Goal: Check status: Check status

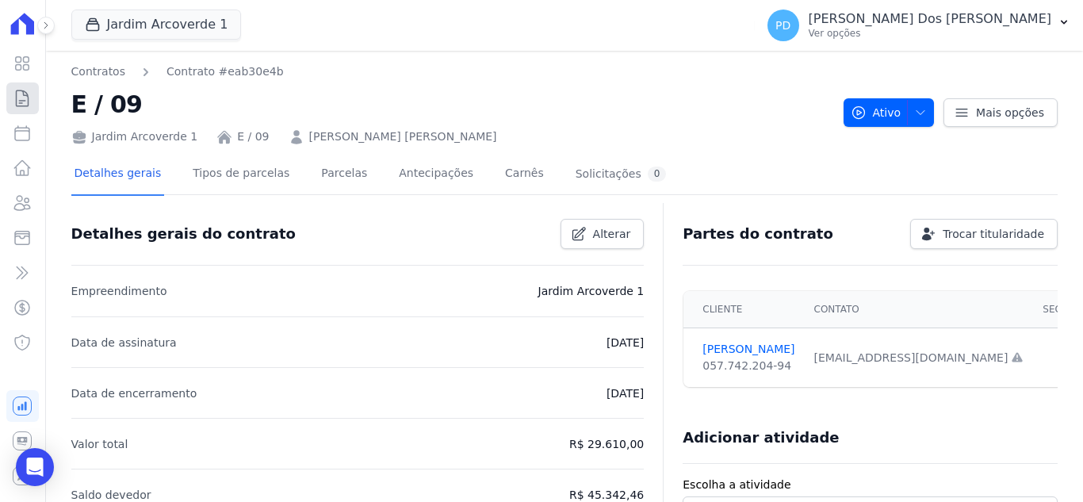
click at [28, 102] on icon at bounding box center [22, 98] width 19 height 19
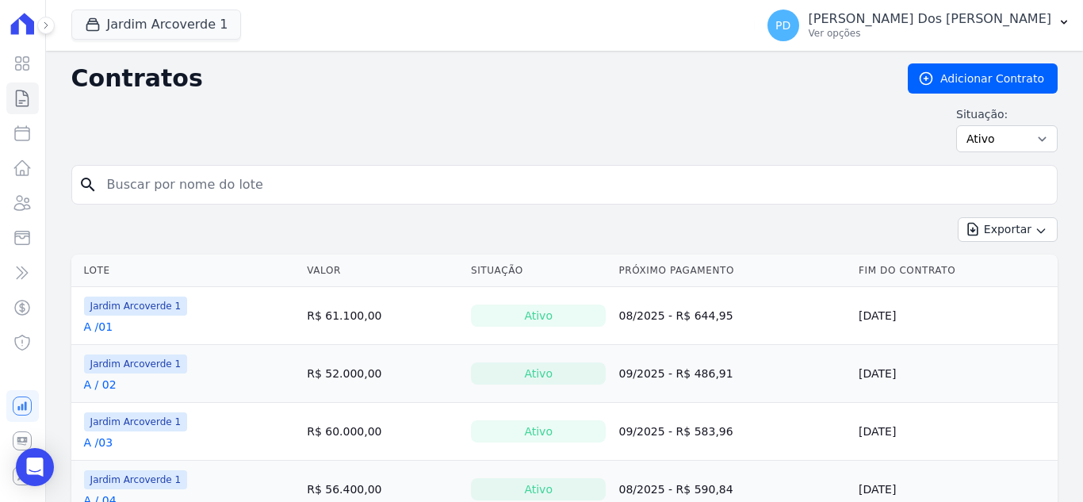
click at [216, 185] on input "search" at bounding box center [574, 185] width 953 height 32
type input "i / 36"
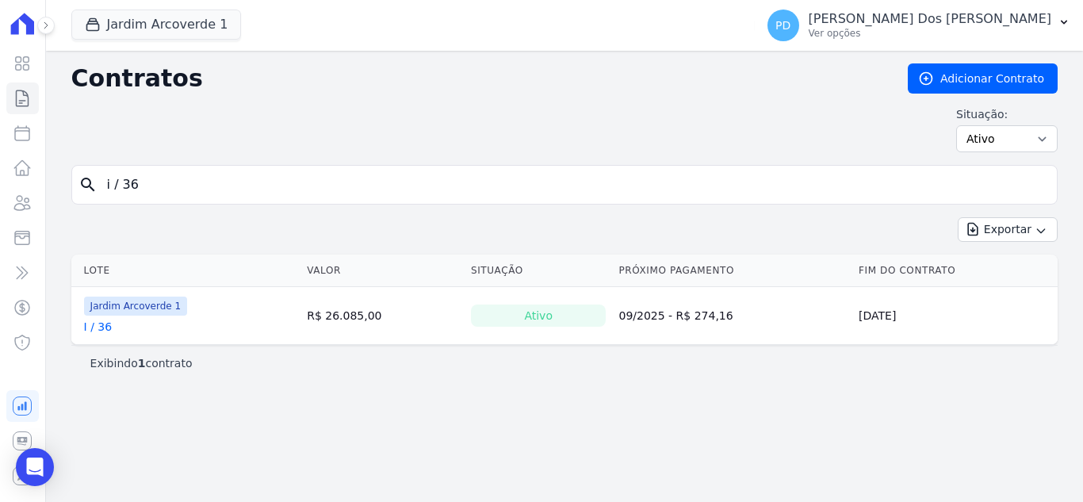
click at [95, 324] on link "I / 36" at bounding box center [98, 327] width 29 height 16
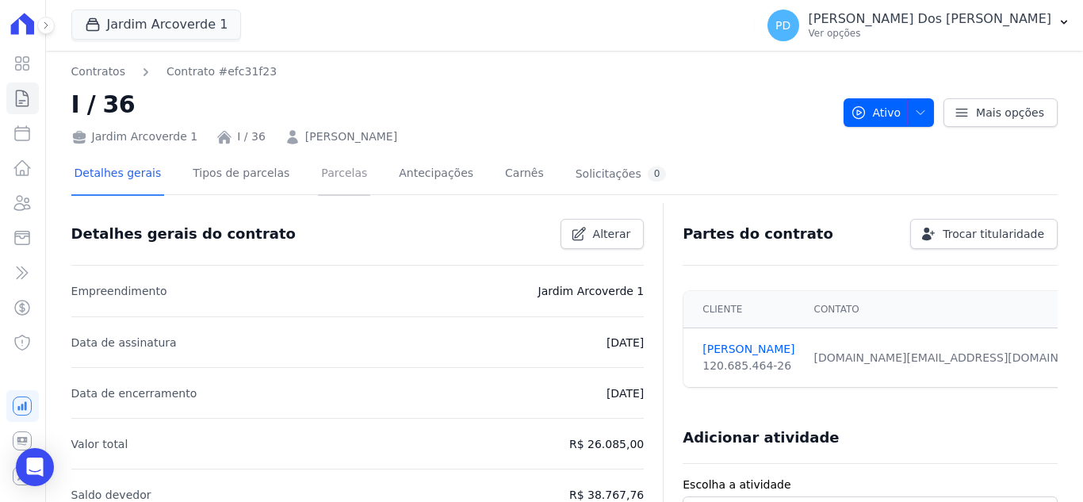
click at [324, 174] on link "Parcelas" at bounding box center [344, 175] width 52 height 42
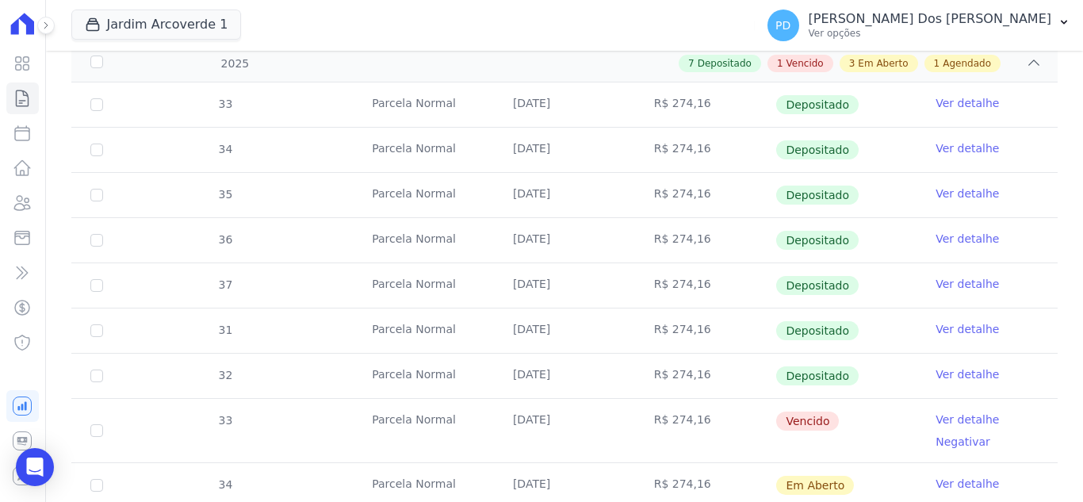
scroll to position [397, 0]
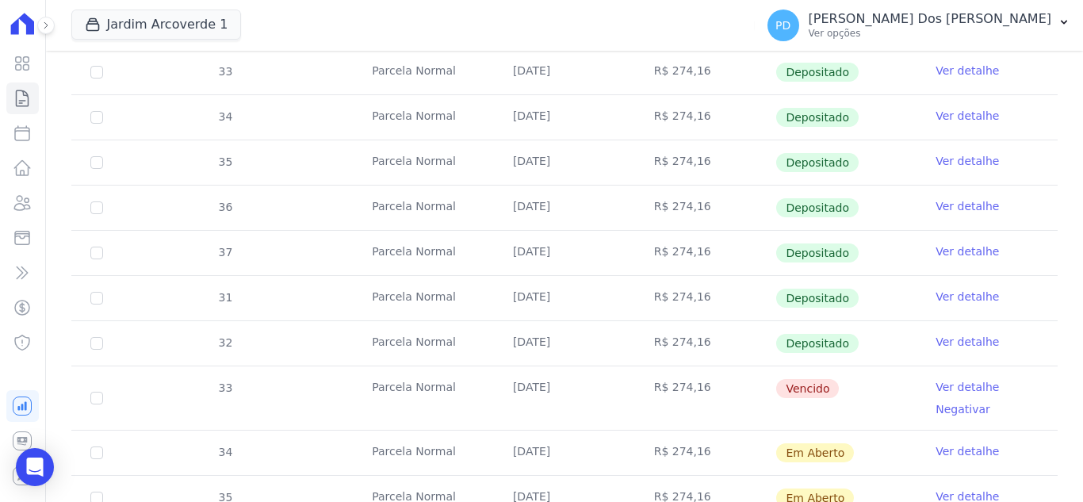
click at [948, 338] on link "Ver detalhe" at bounding box center [967, 342] width 63 height 16
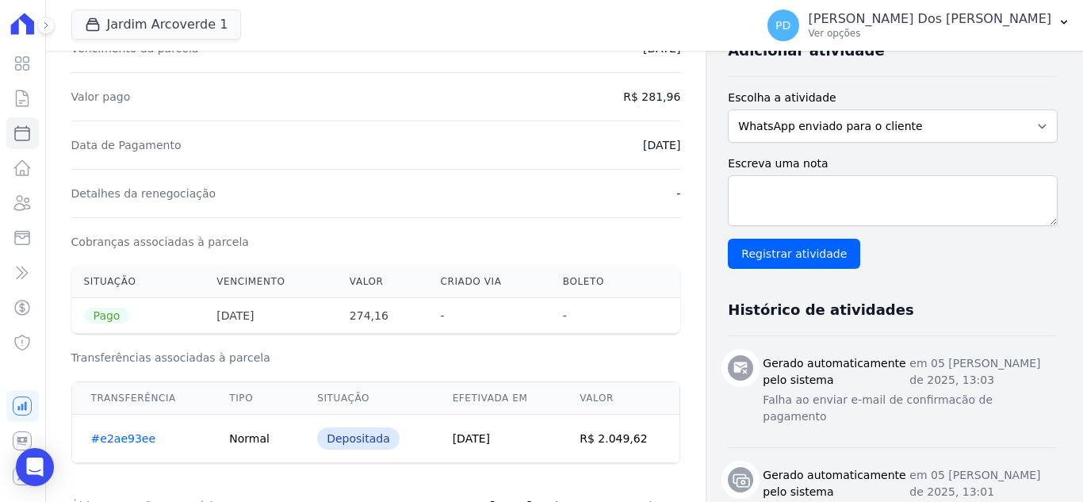
scroll to position [397, 0]
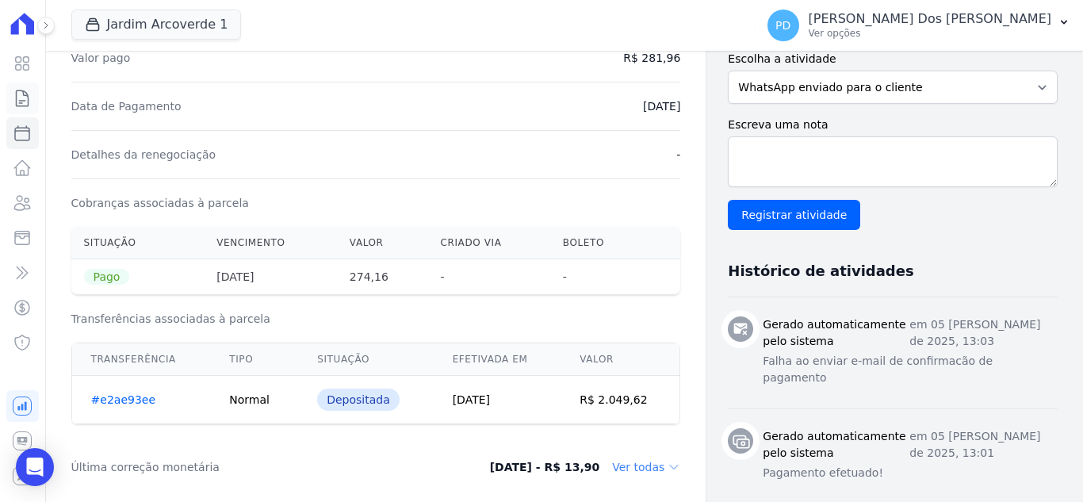
click at [13, 93] on icon at bounding box center [22, 98] width 19 height 19
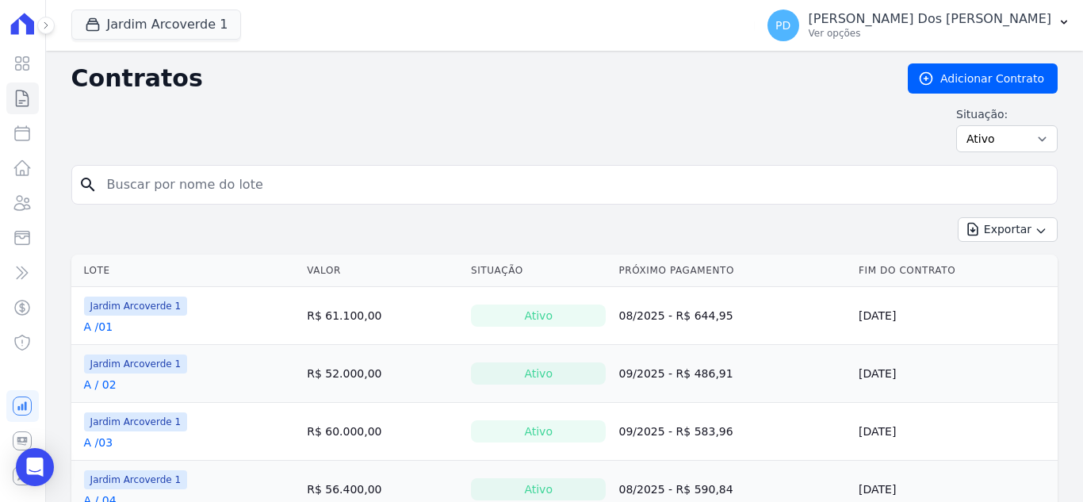
click at [163, 187] on input "search" at bounding box center [574, 185] width 953 height 32
type input "i / 15"
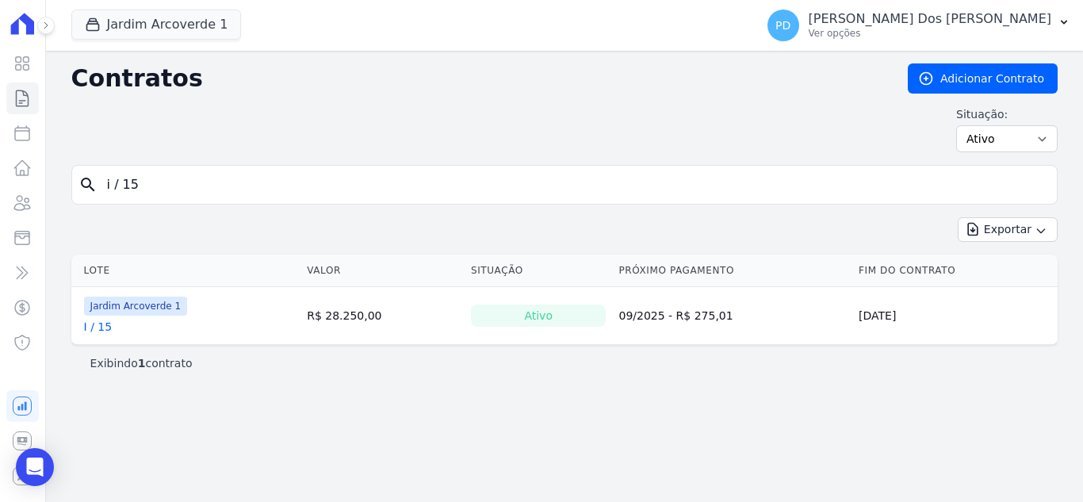
click at [95, 328] on link "I / 15" at bounding box center [98, 327] width 29 height 16
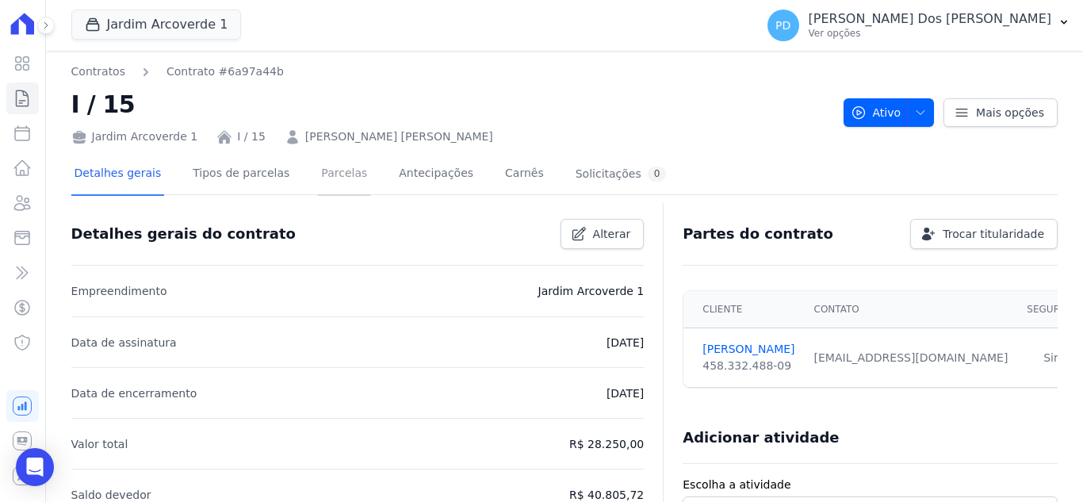
click at [318, 178] on link "Parcelas" at bounding box center [344, 175] width 52 height 42
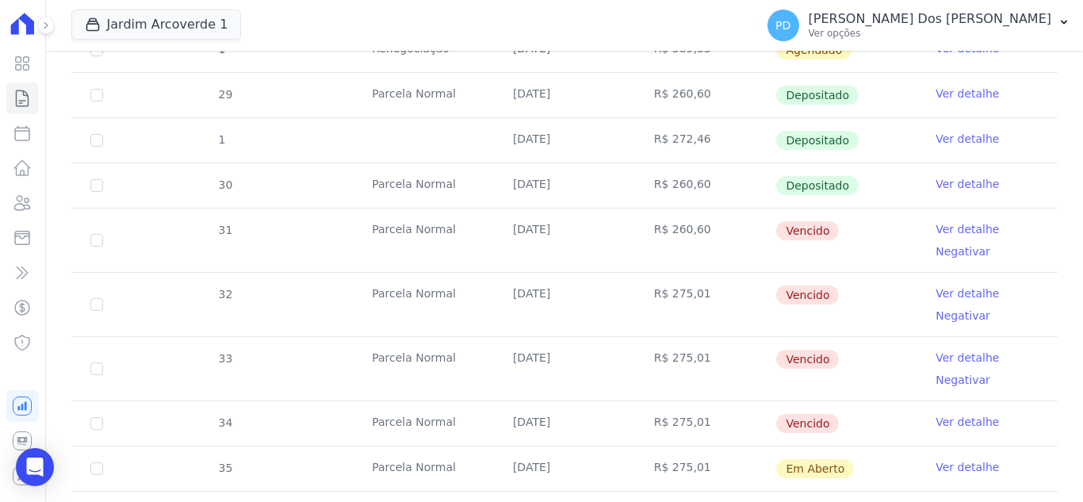
scroll to position [555, 0]
click at [27, 98] on icon at bounding box center [22, 98] width 19 height 19
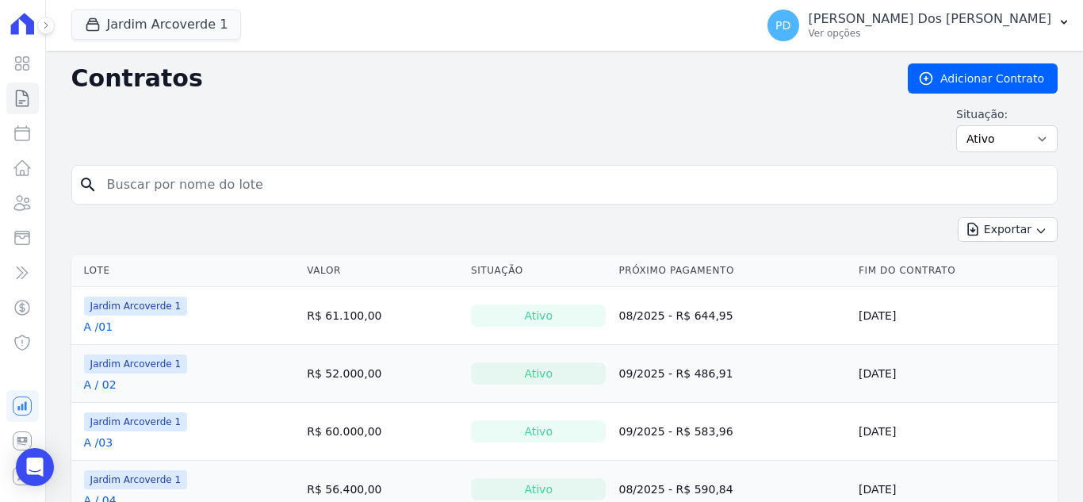
click at [230, 192] on input "search" at bounding box center [574, 185] width 953 height 32
type input "j / 17"
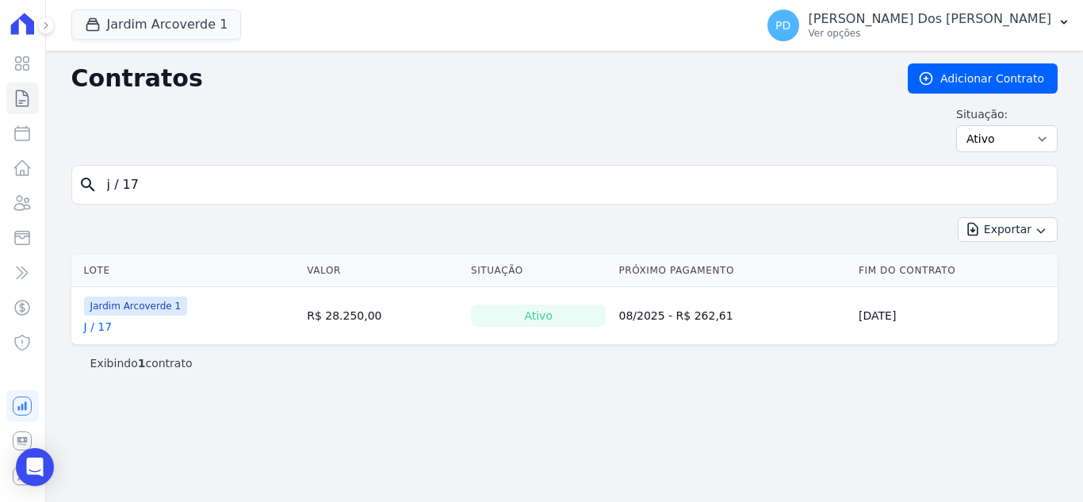
click at [105, 324] on link "J / 17" at bounding box center [98, 327] width 29 height 16
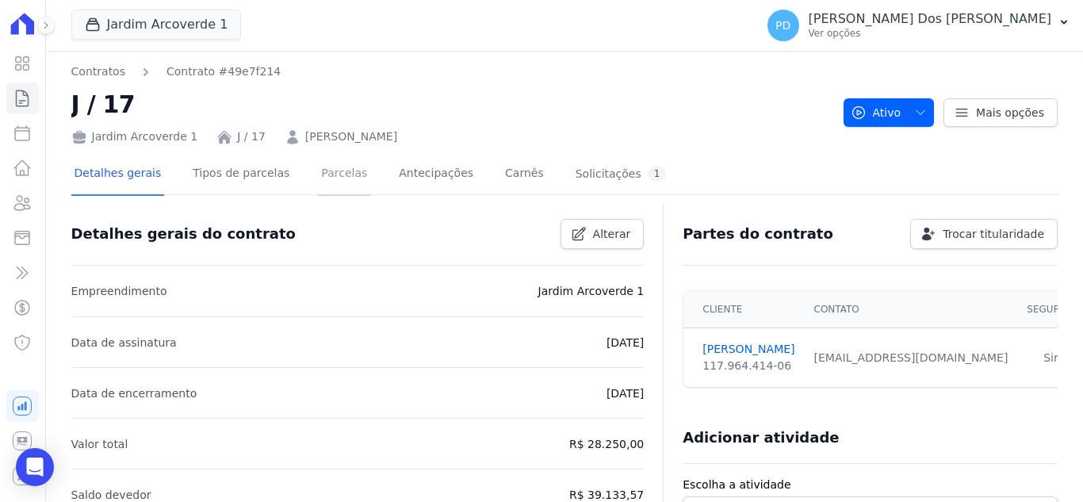
click at [325, 170] on link "Parcelas" at bounding box center [344, 175] width 52 height 42
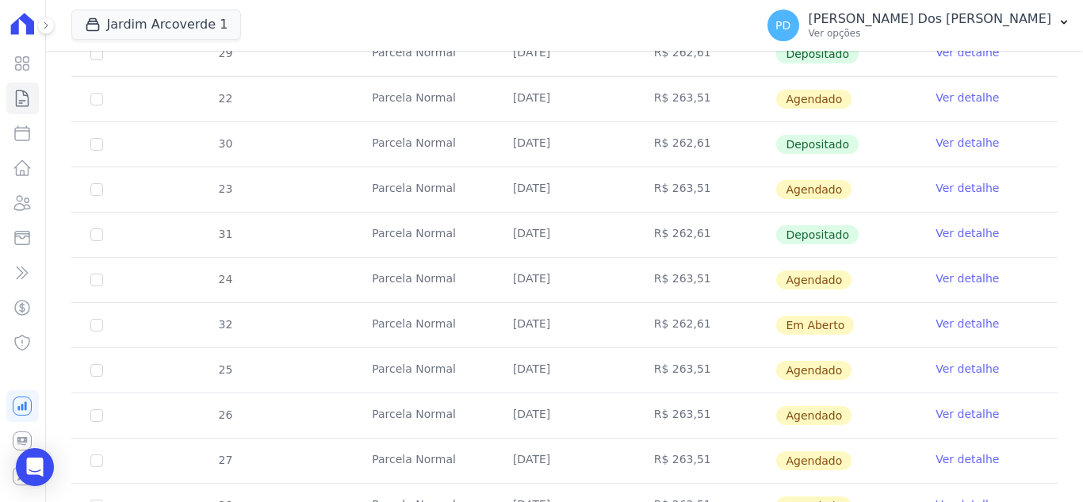
scroll to position [793, 0]
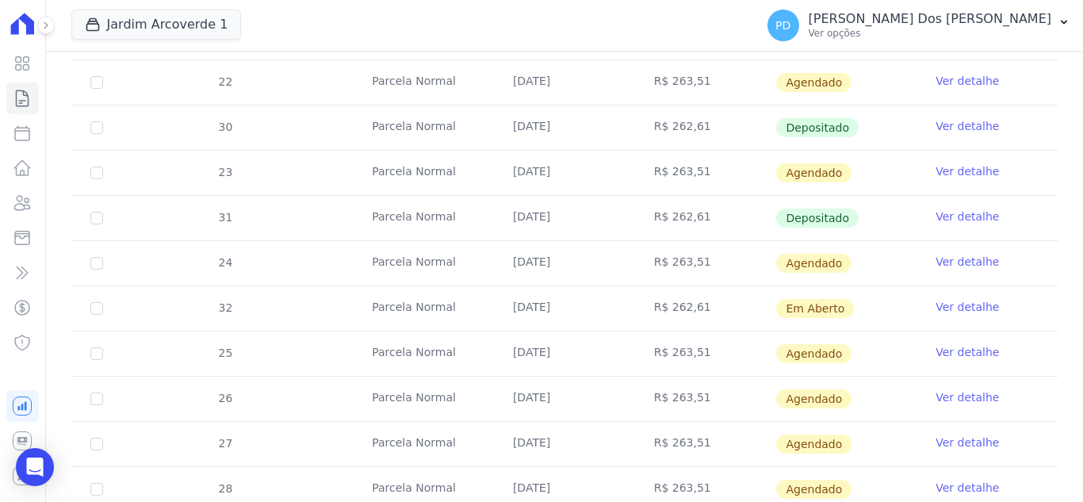
click at [948, 303] on link "Ver detalhe" at bounding box center [967, 307] width 63 height 16
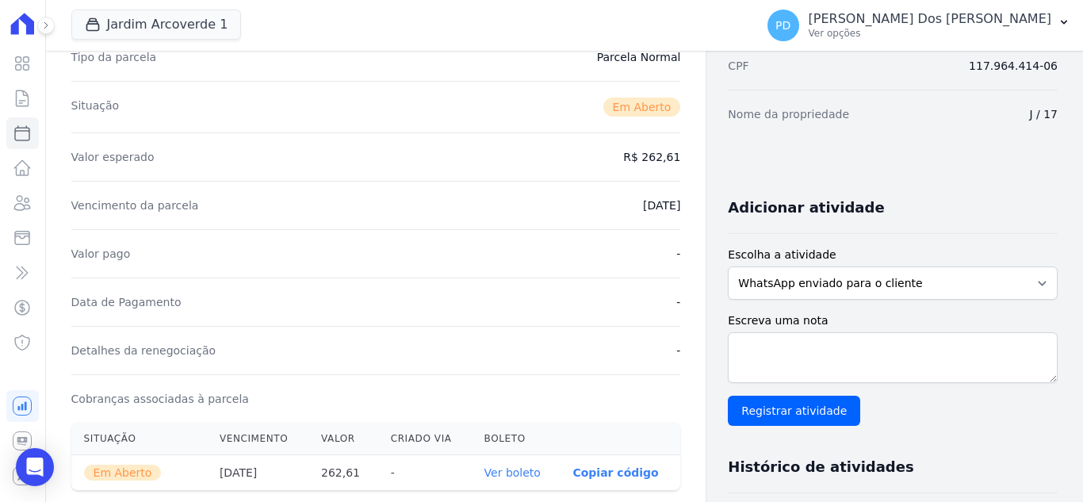
scroll to position [476, 0]
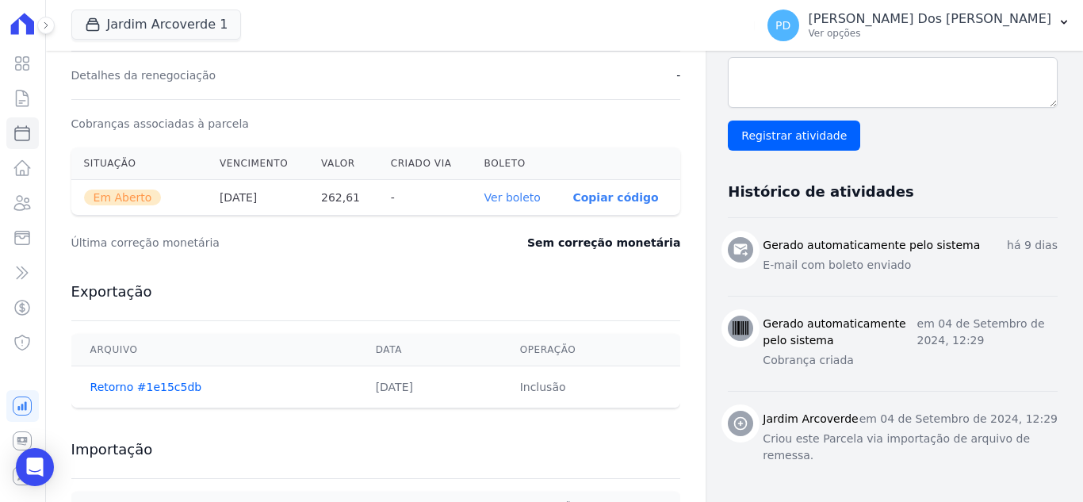
click at [526, 193] on link "Ver boleto" at bounding box center [513, 197] width 56 height 13
click at [23, 95] on icon at bounding box center [22, 98] width 19 height 19
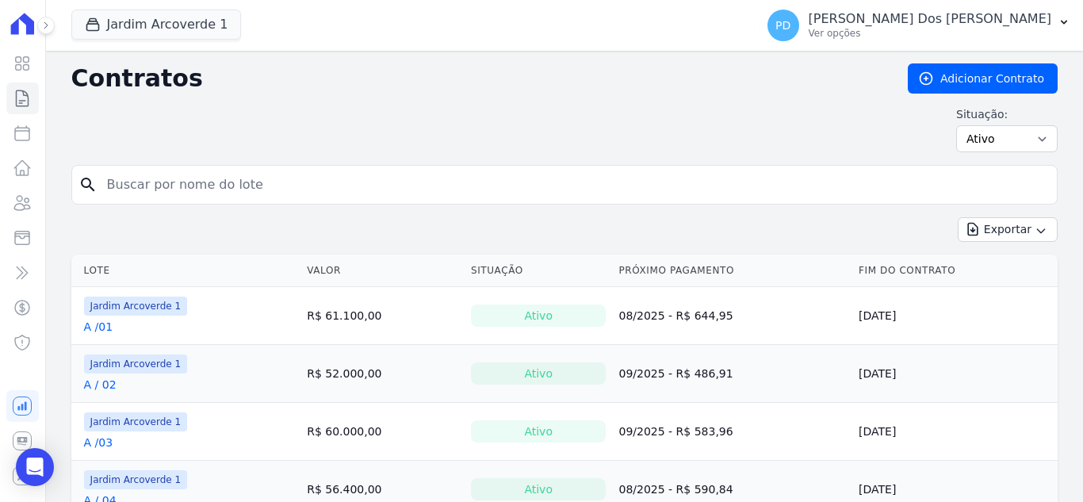
click at [209, 187] on input "search" at bounding box center [574, 185] width 953 height 32
type input "f / 05"
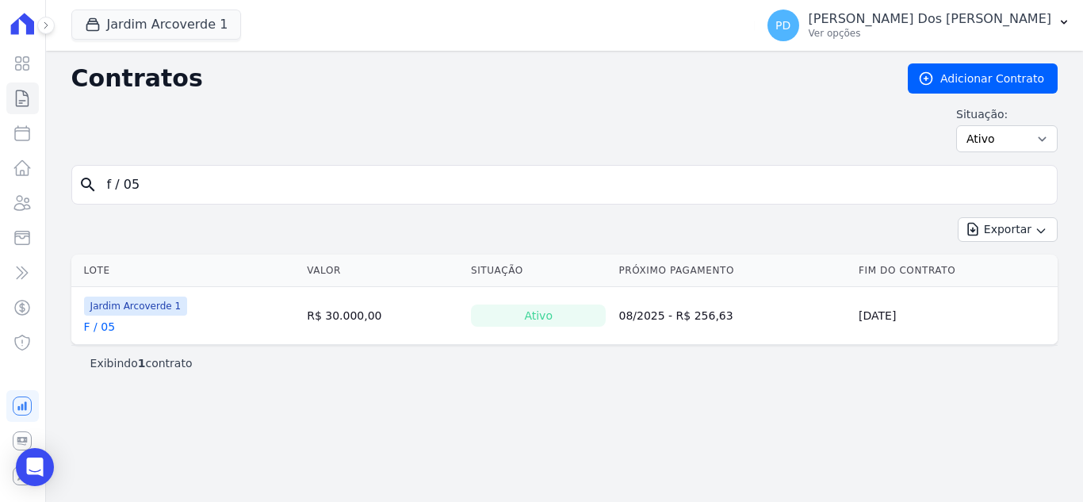
click at [112, 328] on link "F / 05" at bounding box center [99, 327] width 31 height 16
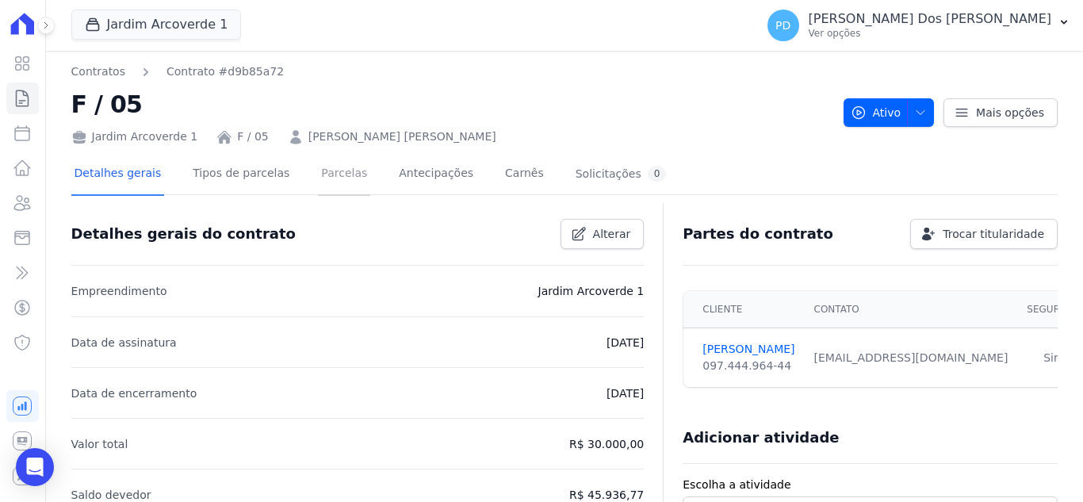
click at [318, 177] on link "Parcelas" at bounding box center [344, 175] width 52 height 42
